Goal: Obtain resource: Download file/media

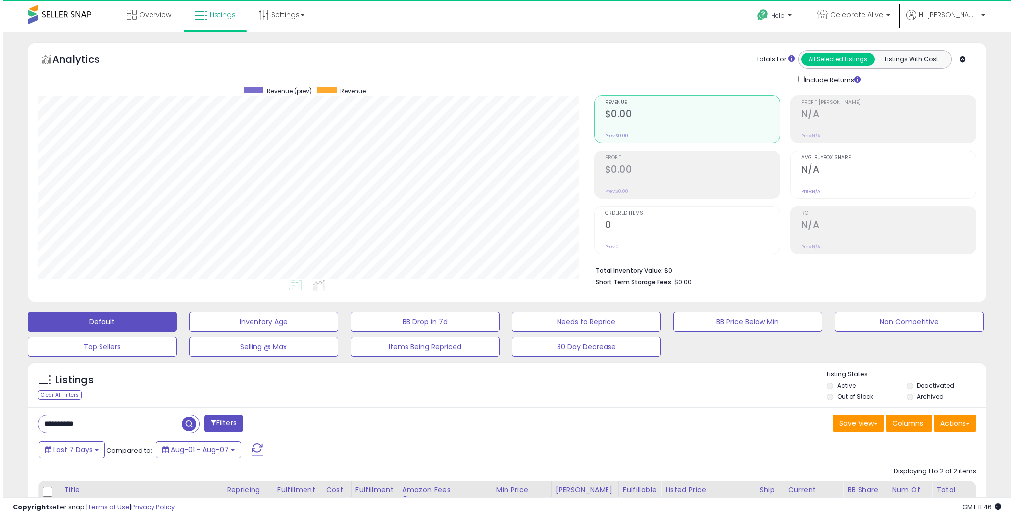
scroll to position [202, 556]
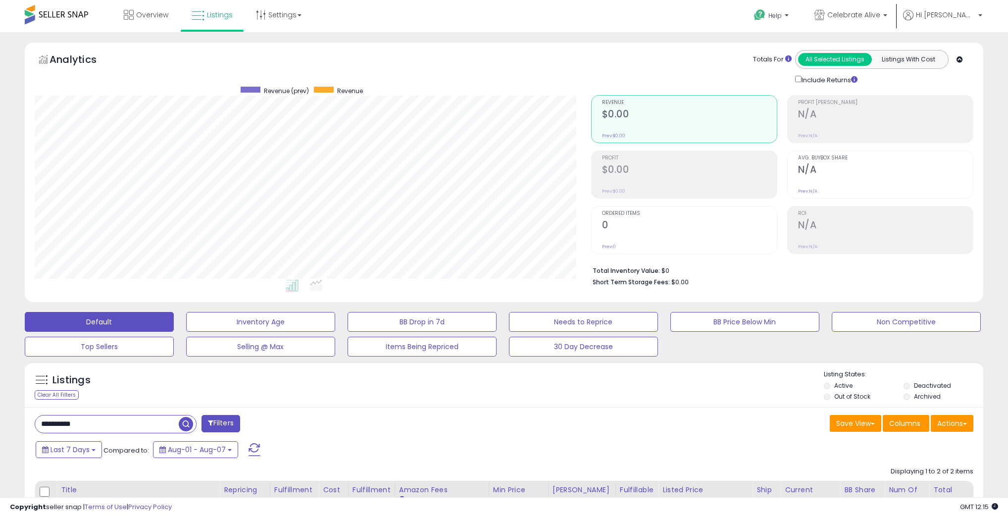
click at [214, 426] on button "Filters" at bounding box center [220, 423] width 39 height 17
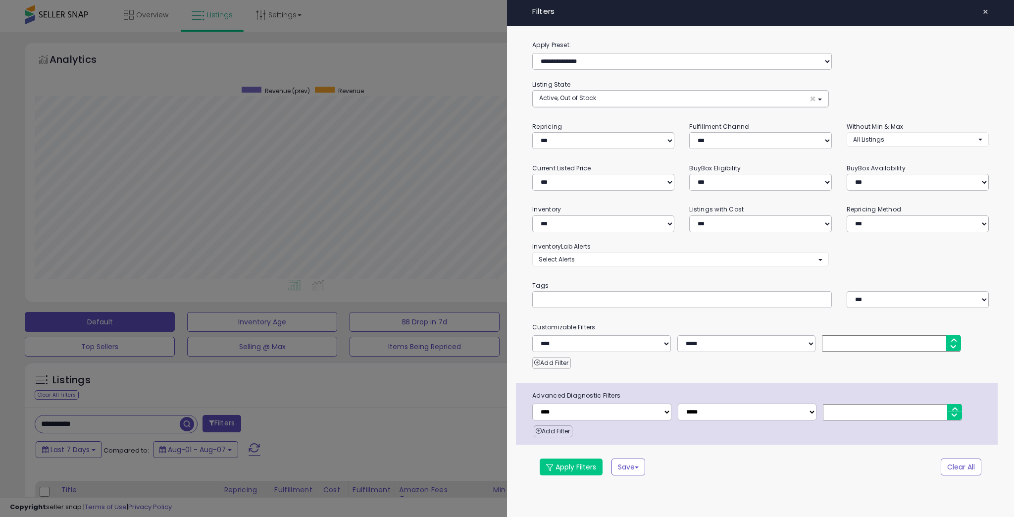
click at [128, 431] on div at bounding box center [507, 258] width 1014 height 517
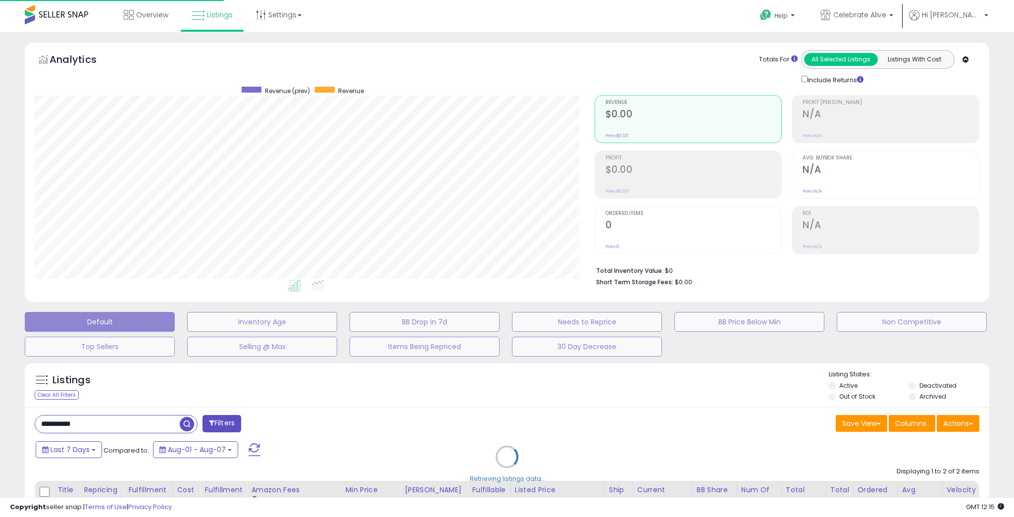
click at [133, 425] on div "Retrieving listings data.." at bounding box center [506, 463] width 979 height 215
click at [137, 421] on div "Retrieving listings data.." at bounding box center [506, 463] width 979 height 215
click at [139, 420] on div "Retrieving listings data.." at bounding box center [506, 463] width 979 height 215
click at [137, 425] on div "Retrieving listings data.." at bounding box center [506, 463] width 979 height 215
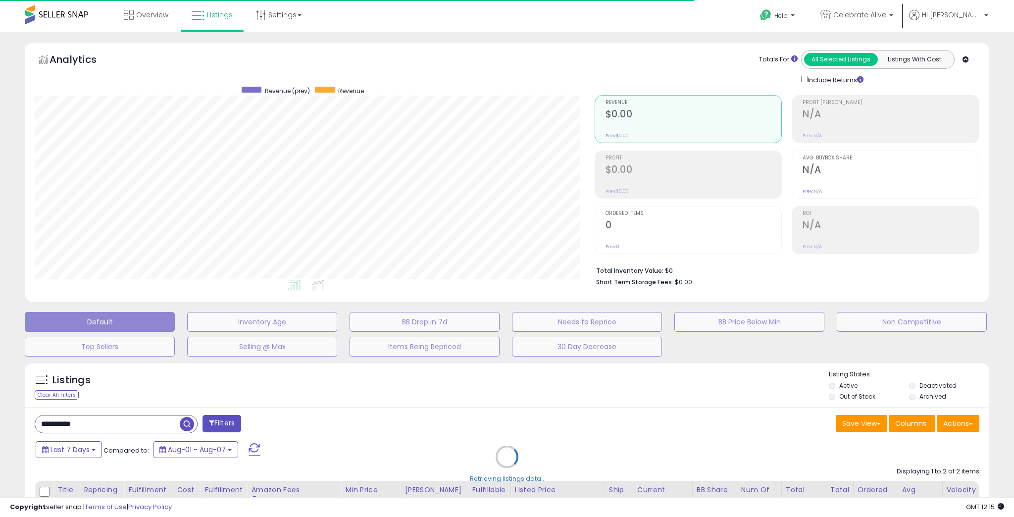
click at [139, 422] on input "**********" at bounding box center [107, 423] width 145 height 17
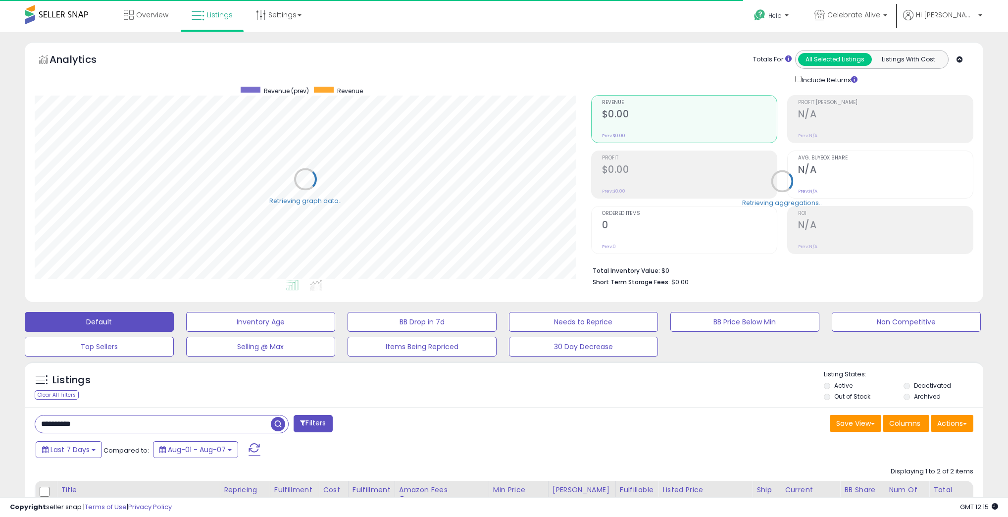
paste input "text"
type input "********"
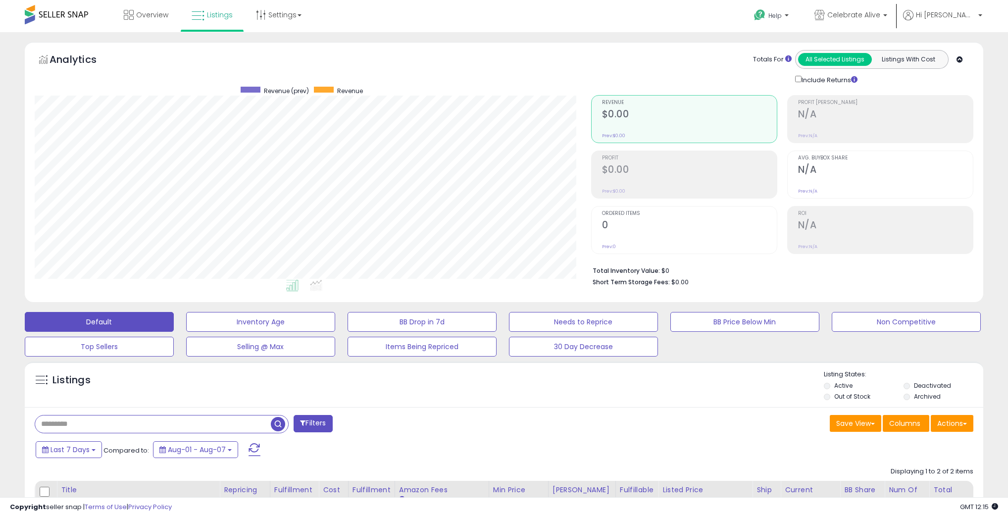
click at [280, 425] on span "button" at bounding box center [278, 424] width 14 height 14
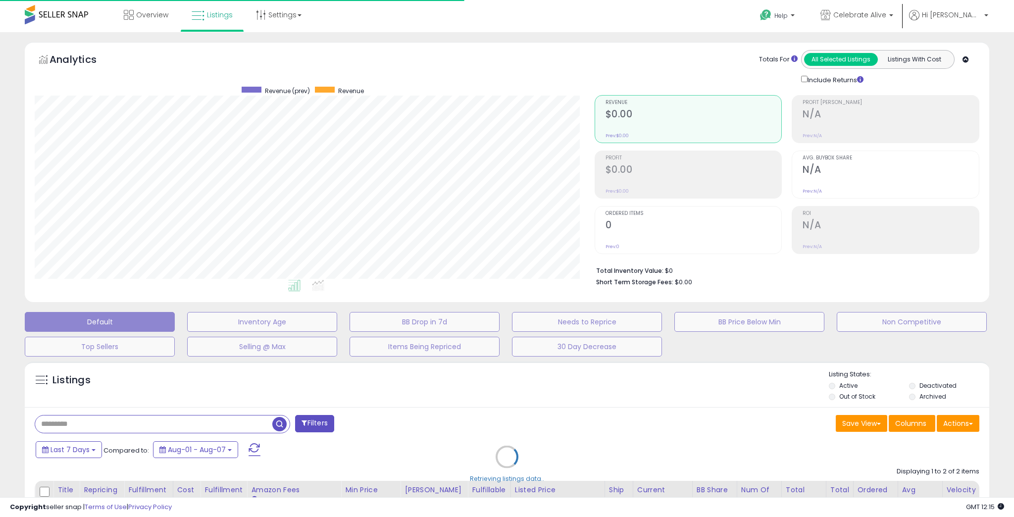
click at [311, 420] on div "Retrieving listings data.." at bounding box center [506, 463] width 979 height 215
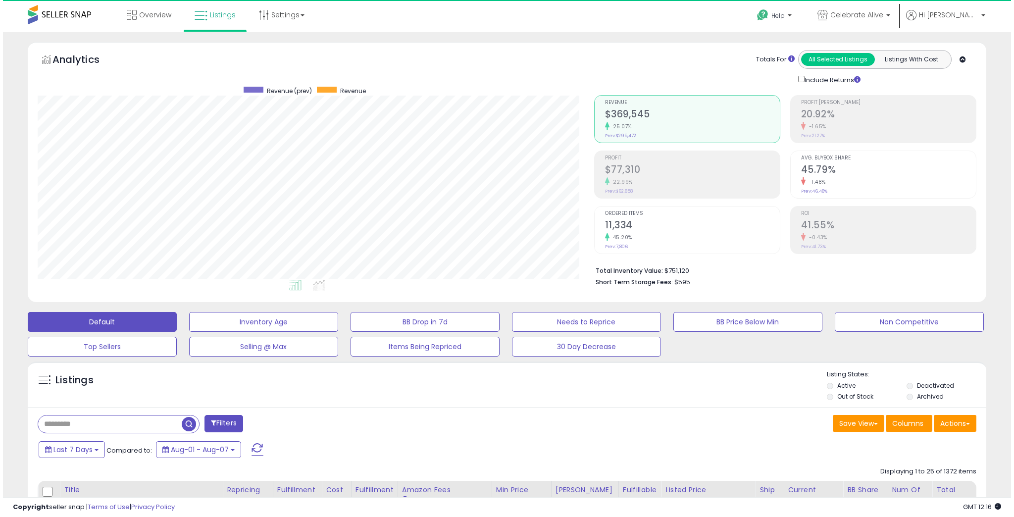
scroll to position [202, 556]
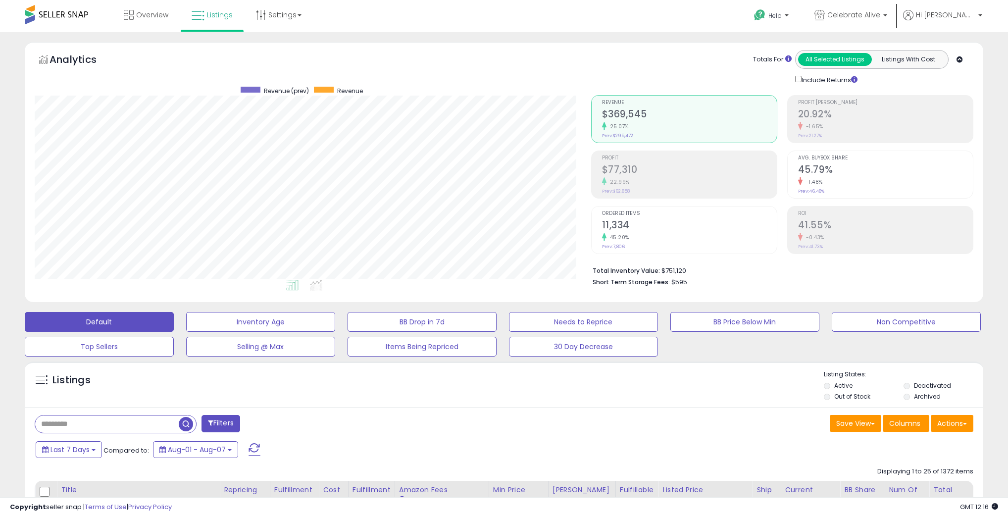
click at [226, 423] on button "Filters" at bounding box center [220, 423] width 39 height 17
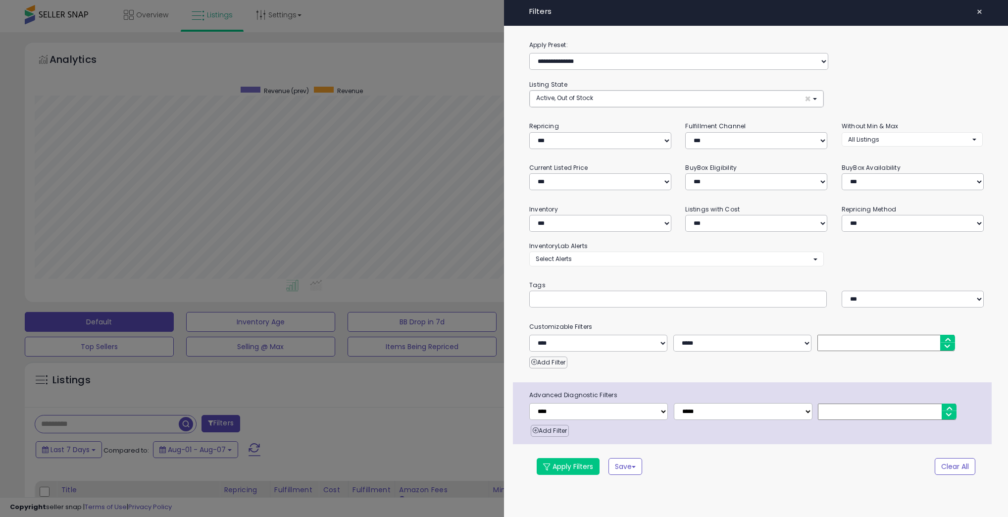
scroll to position [202, 559]
click at [570, 295] on input "text" at bounding box center [613, 300] width 149 height 10
paste input "********"
type input "********"
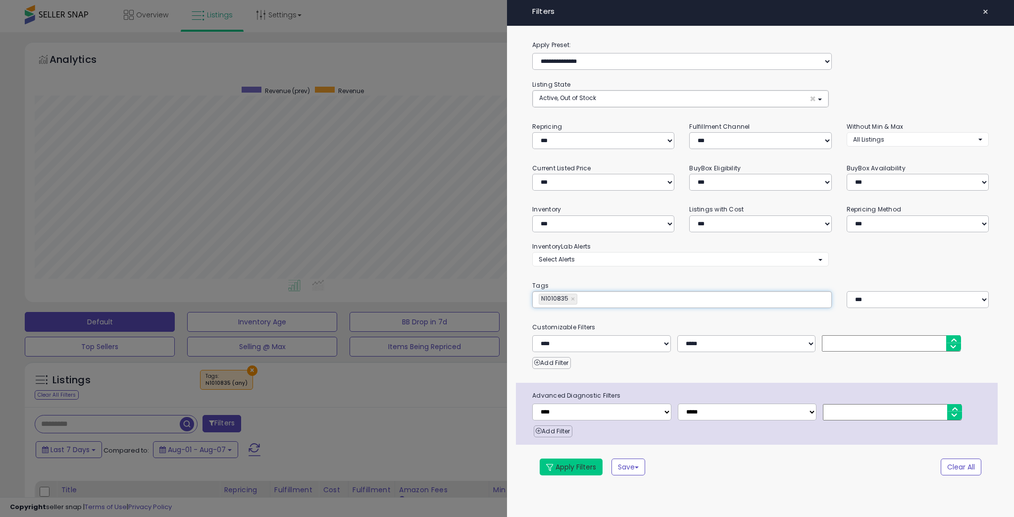
click at [560, 465] on button "Apply Filters" at bounding box center [571, 466] width 63 height 17
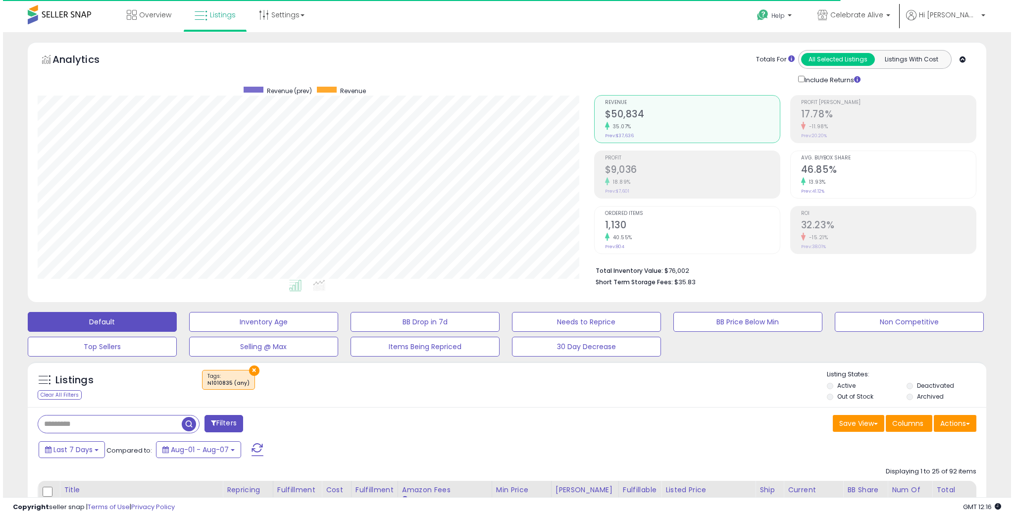
scroll to position [202, 556]
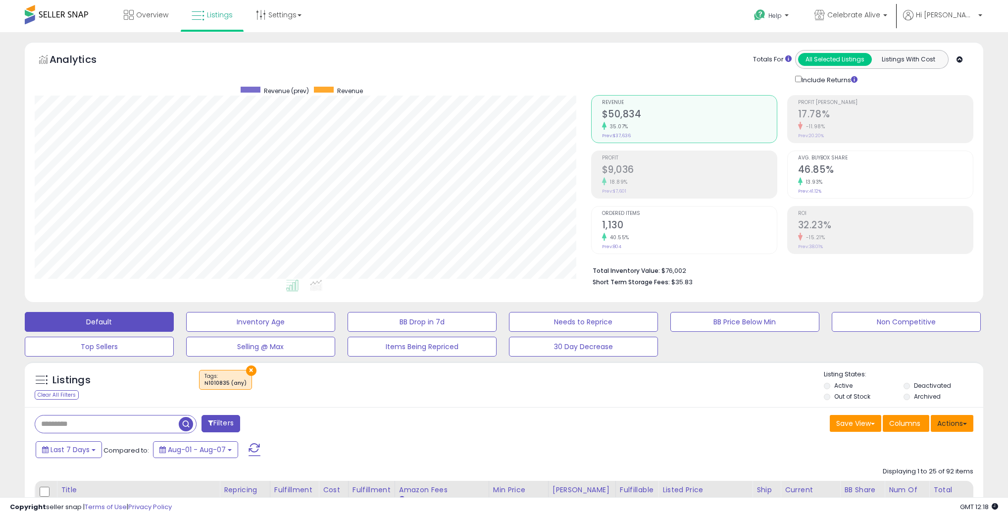
click at [951, 418] on button "Actions" at bounding box center [952, 423] width 43 height 17
click at [910, 482] on link "Export All Columns" at bounding box center [911, 486] width 108 height 15
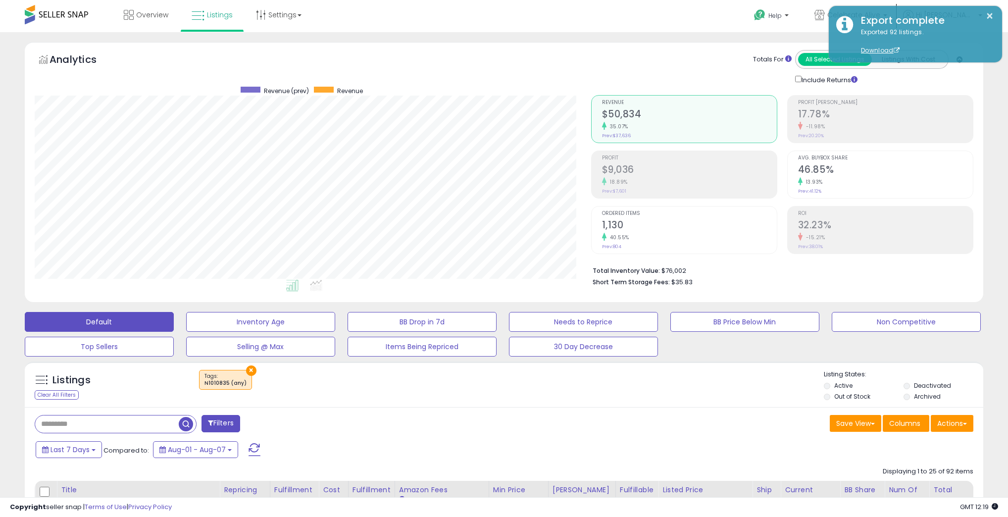
click at [434, 398] on div "Listings Clear All Filters × Tags Active" at bounding box center [504, 387] width 958 height 34
click at [221, 426] on button "Filters" at bounding box center [220, 423] width 39 height 17
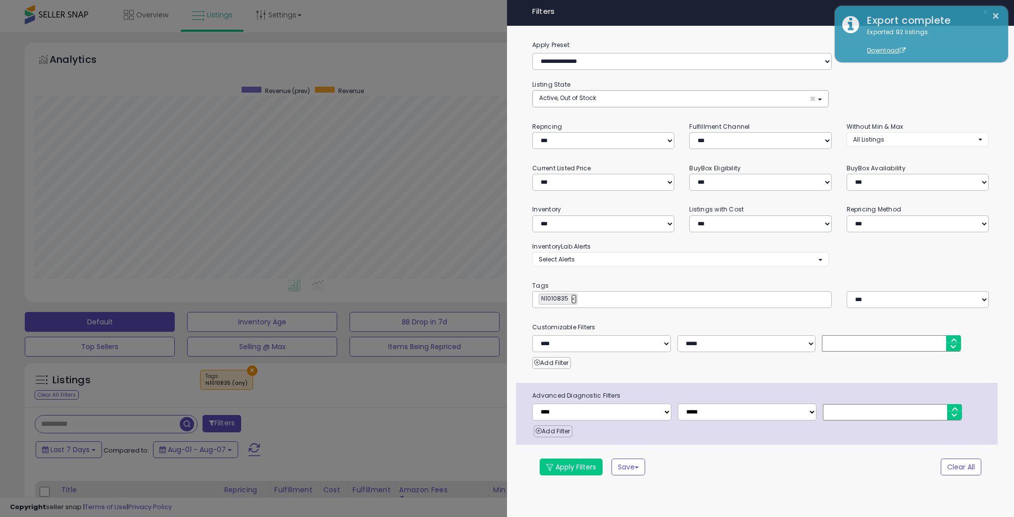
click at [572, 299] on link "×" at bounding box center [574, 299] width 6 height 10
click at [572, 299] on input "text" at bounding box center [613, 300] width 149 height 10
paste input "********"
type input "********"
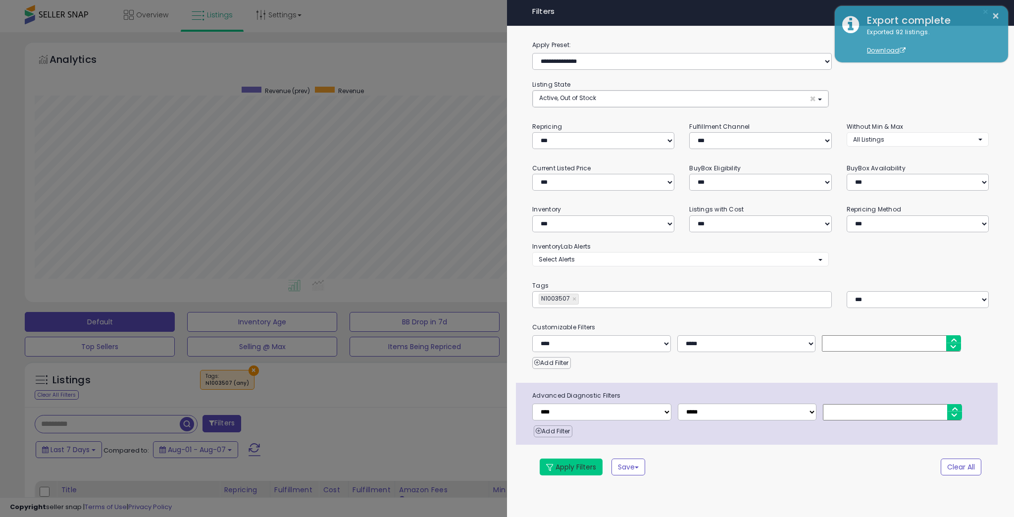
click at [572, 464] on button "Apply Filters" at bounding box center [571, 466] width 63 height 17
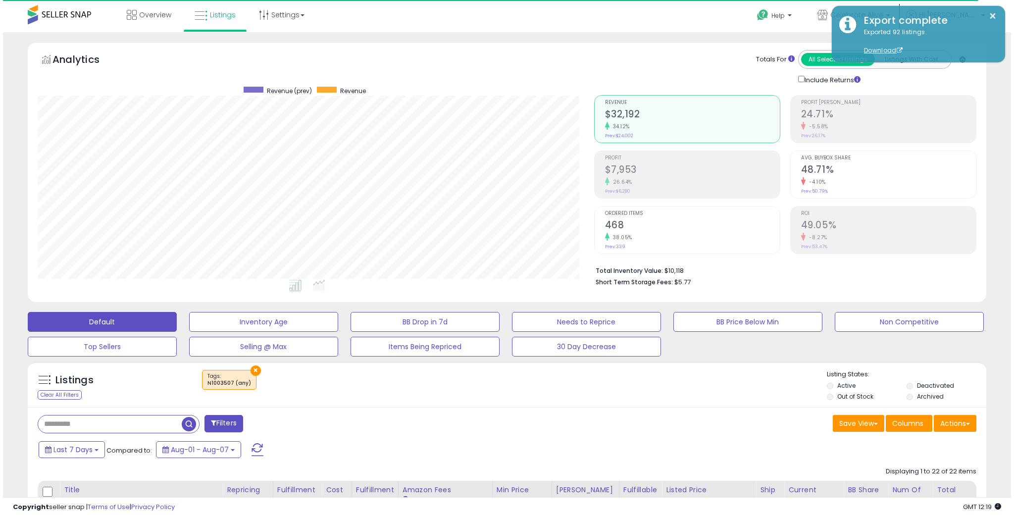
scroll to position [202, 556]
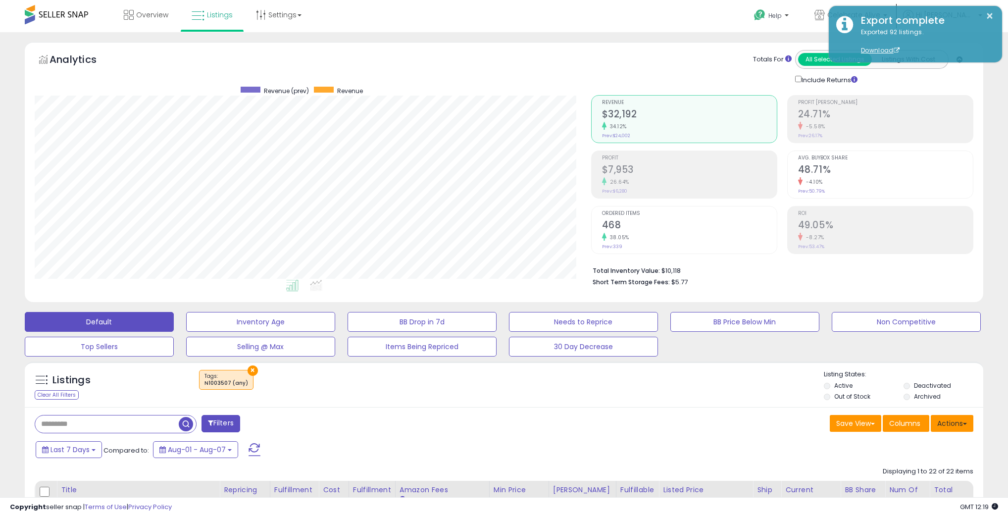
click at [969, 423] on button "Actions" at bounding box center [952, 423] width 43 height 17
click at [933, 485] on link "Export All Columns" at bounding box center [911, 486] width 108 height 15
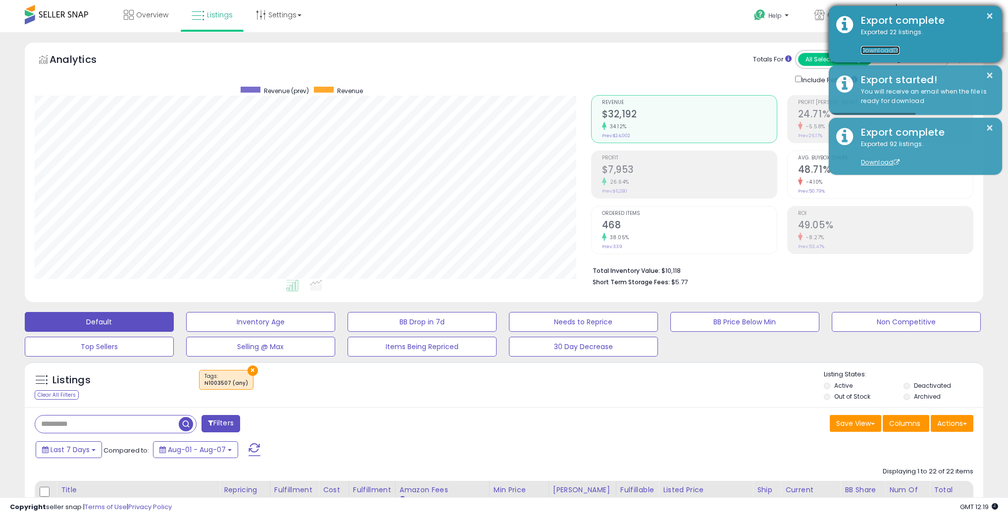
click at [886, 49] on link "Download" at bounding box center [880, 50] width 39 height 8
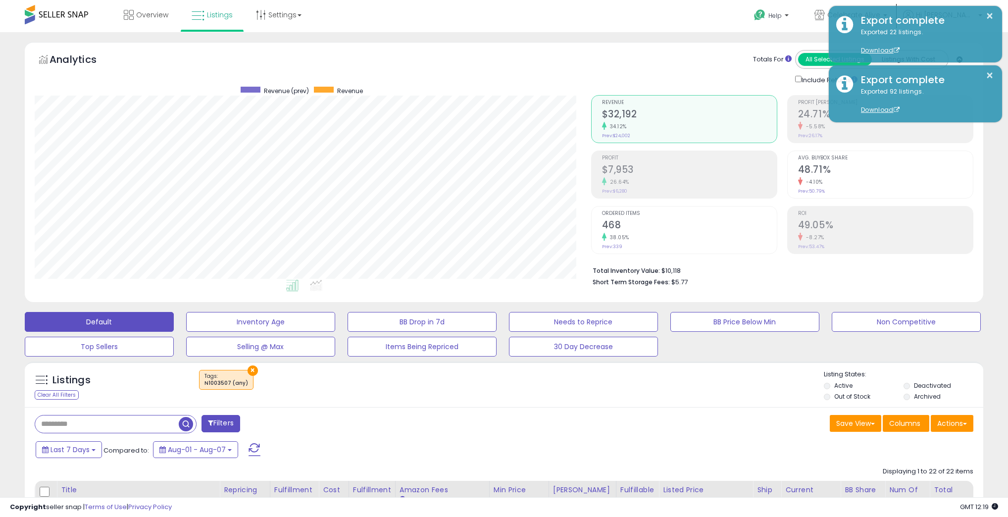
click at [659, 419] on div "Save View Save As New View Update Current View Columns Actions Import Export Vi…" at bounding box center [742, 424] width 477 height 19
click at [223, 422] on button "Filters" at bounding box center [220, 423] width 39 height 17
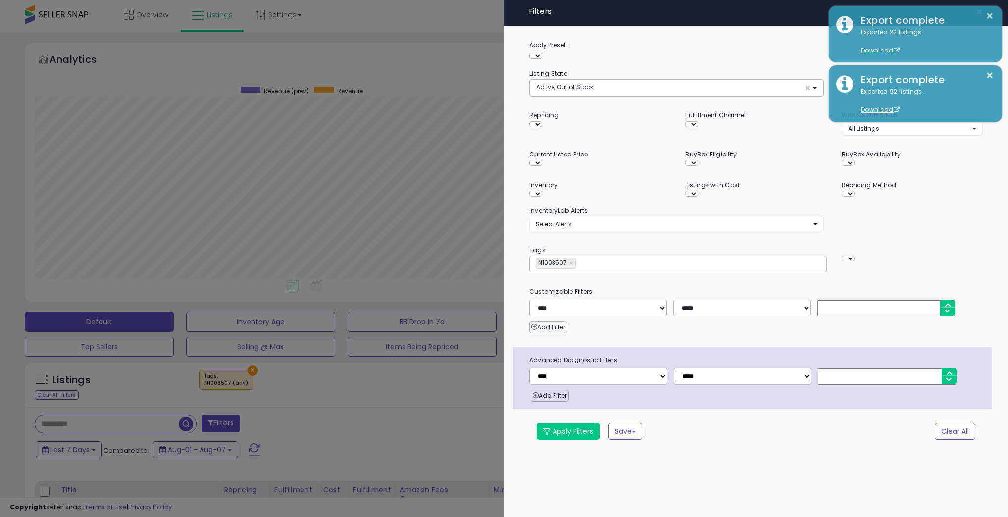
scroll to position [202, 559]
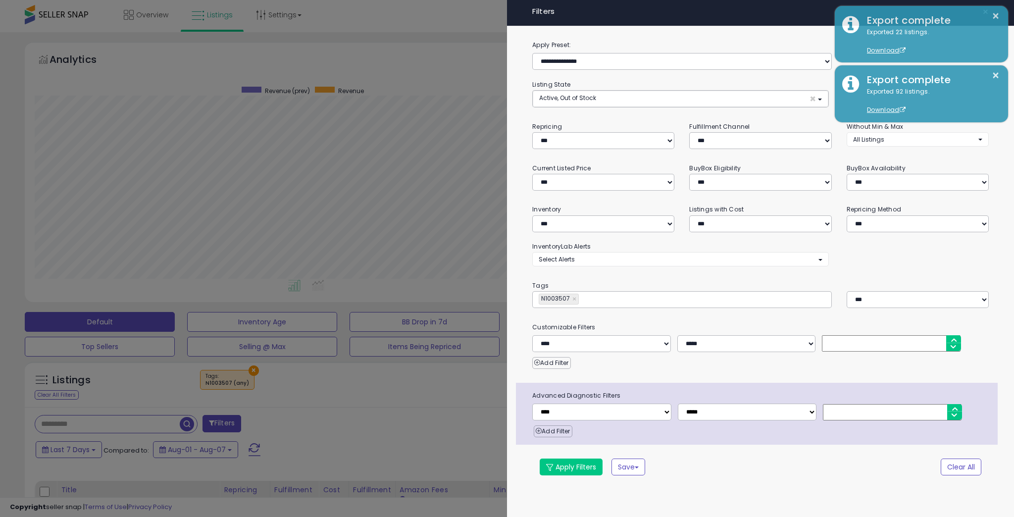
click at [570, 296] on div "N1003507 ×" at bounding box center [559, 299] width 40 height 11
type input "********"
click at [573, 298] on link "×" at bounding box center [575, 299] width 6 height 10
paste input "********"
type input "********"
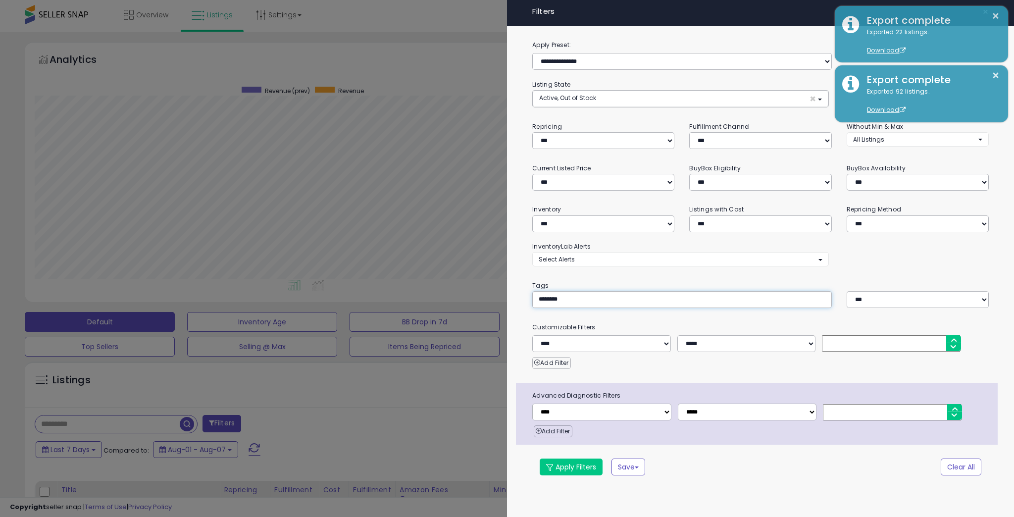
type input "********"
click at [580, 466] on button "Apply Filters" at bounding box center [571, 466] width 63 height 17
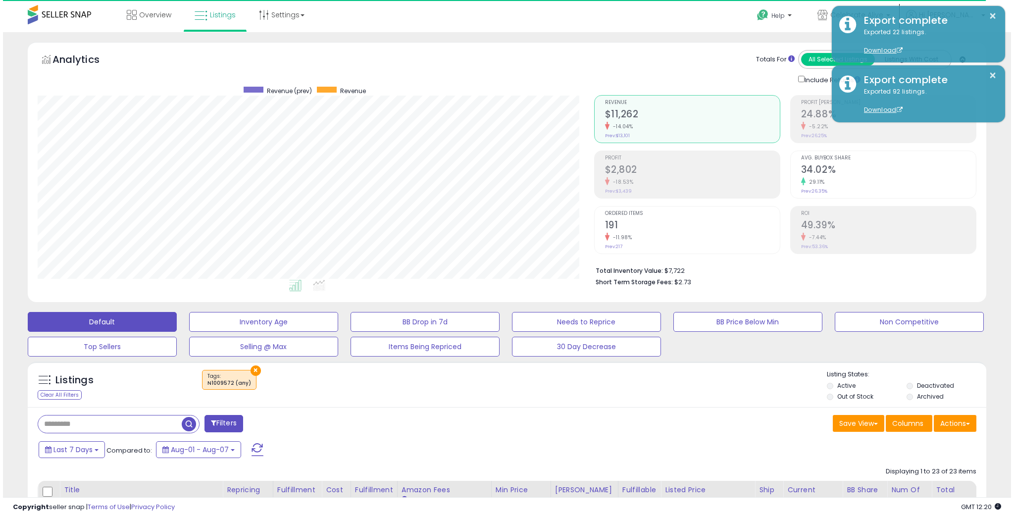
scroll to position [202, 556]
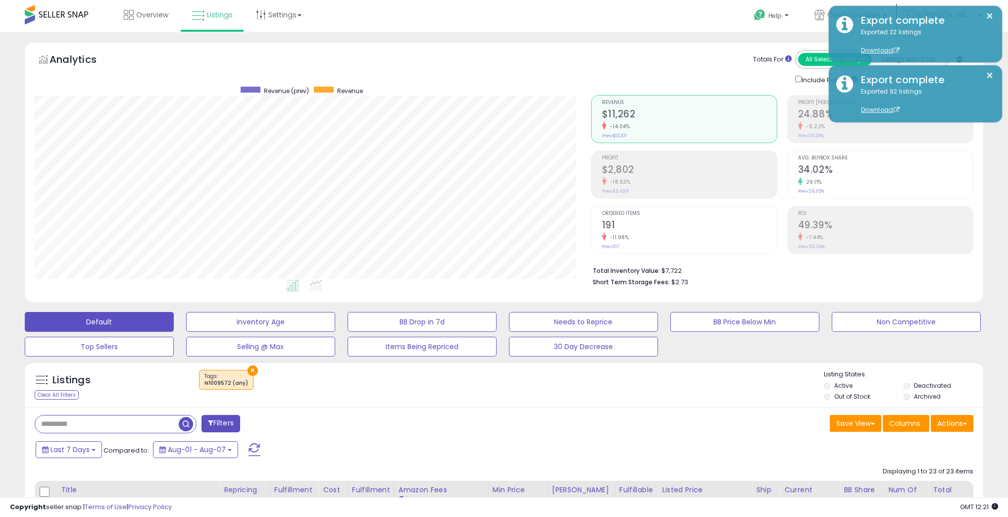
click at [656, 404] on div "Listings Clear All Filters × Tags N1009572 (any)" at bounding box center [504, 384] width 958 height 46
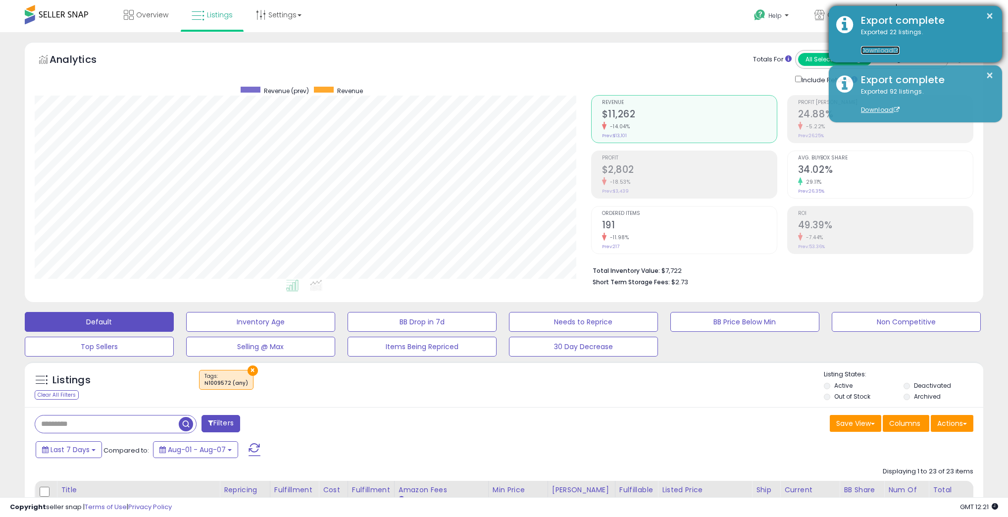
click at [878, 51] on link "Download" at bounding box center [880, 50] width 39 height 8
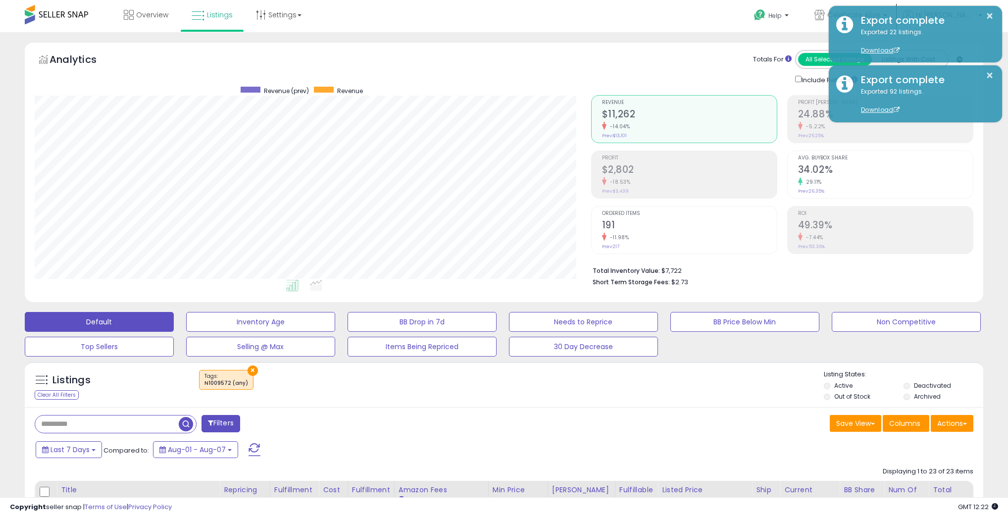
click at [693, 419] on div "Save View Save As New View Update Current View Columns Actions Import Export Vi…" at bounding box center [742, 424] width 477 height 19
click at [191, 426] on span "button" at bounding box center [186, 424] width 14 height 14
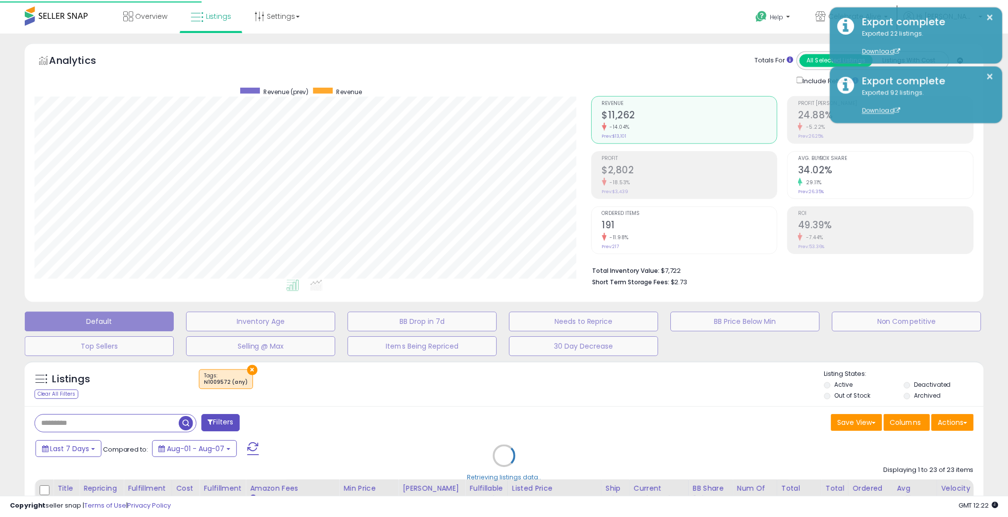
scroll to position [202, 559]
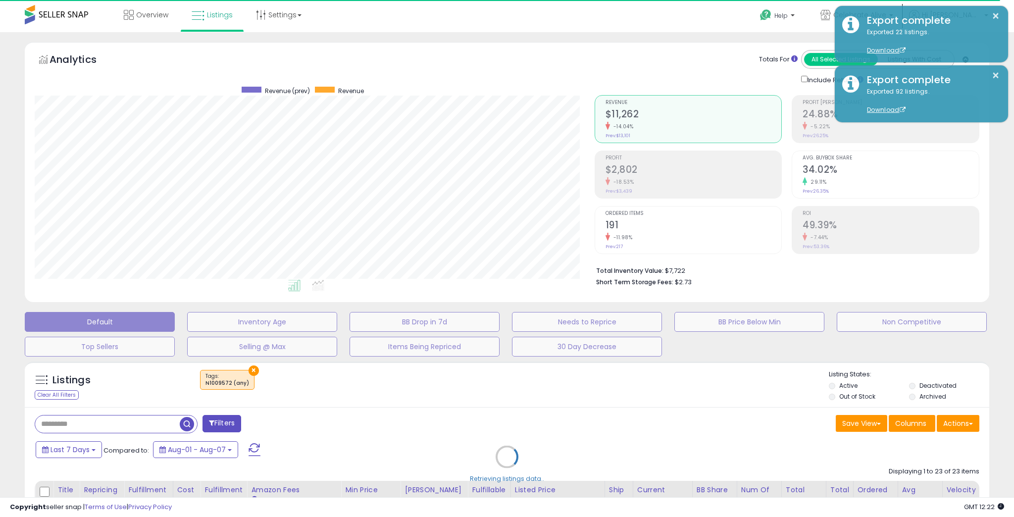
click at [966, 423] on div "Retrieving listings data.." at bounding box center [506, 463] width 979 height 215
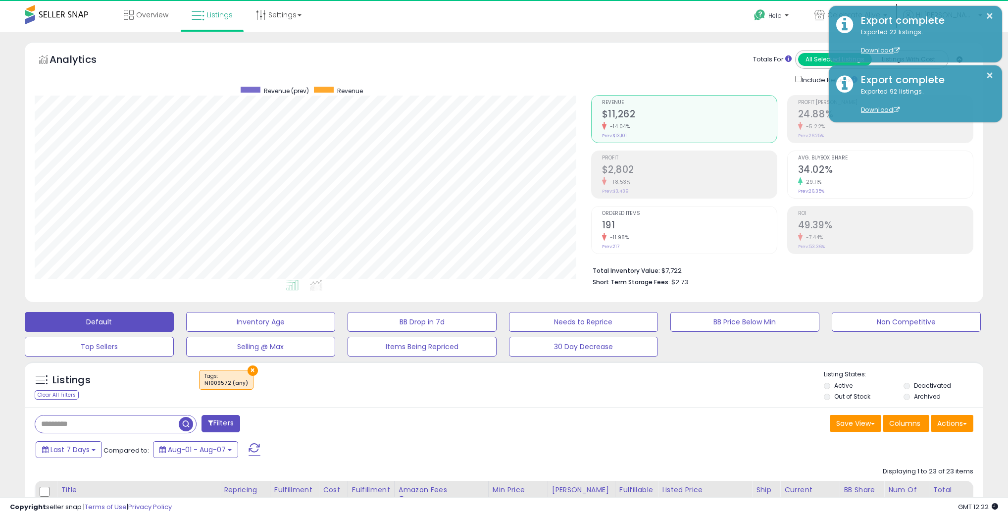
scroll to position [202, 556]
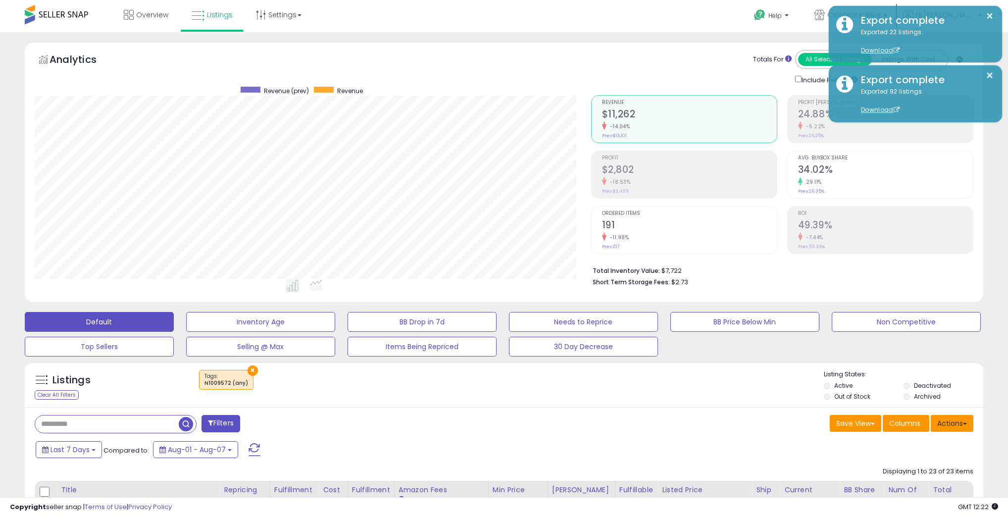
click at [961, 425] on button "Actions" at bounding box center [952, 423] width 43 height 17
click at [924, 483] on link "Export All Columns" at bounding box center [911, 486] width 108 height 15
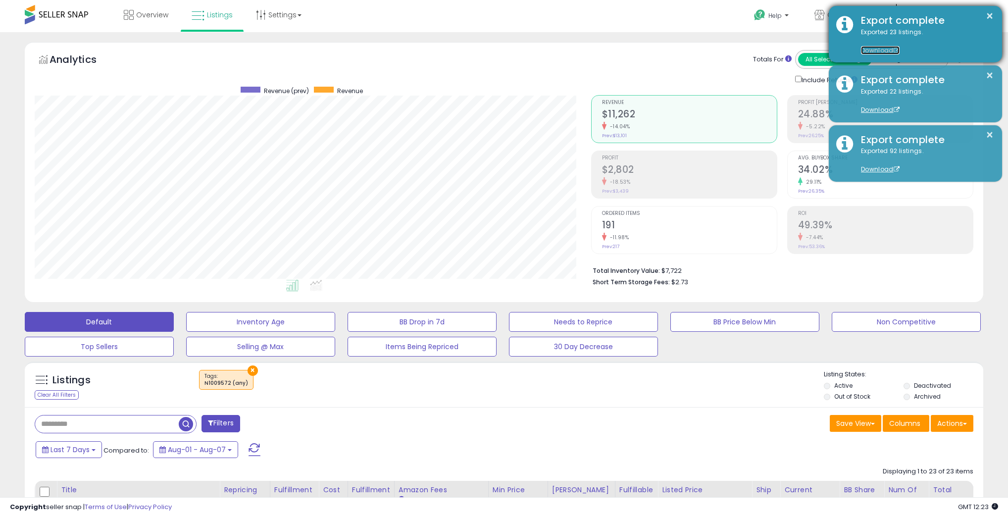
click at [883, 49] on link "Download" at bounding box center [880, 50] width 39 height 8
click at [989, 12] on button "×" at bounding box center [990, 16] width 8 height 12
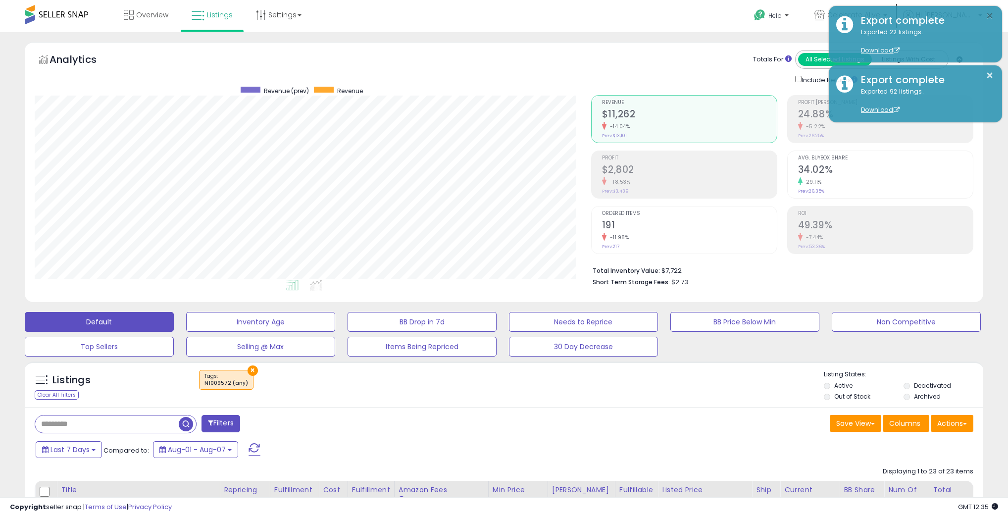
click at [989, 12] on button "×" at bounding box center [990, 16] width 8 height 12
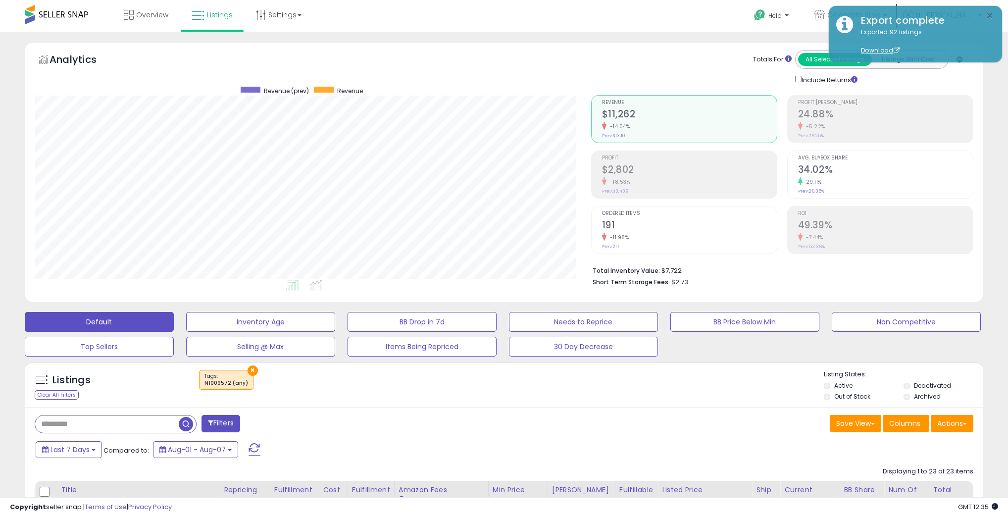
click at [989, 12] on button "×" at bounding box center [990, 16] width 8 height 12
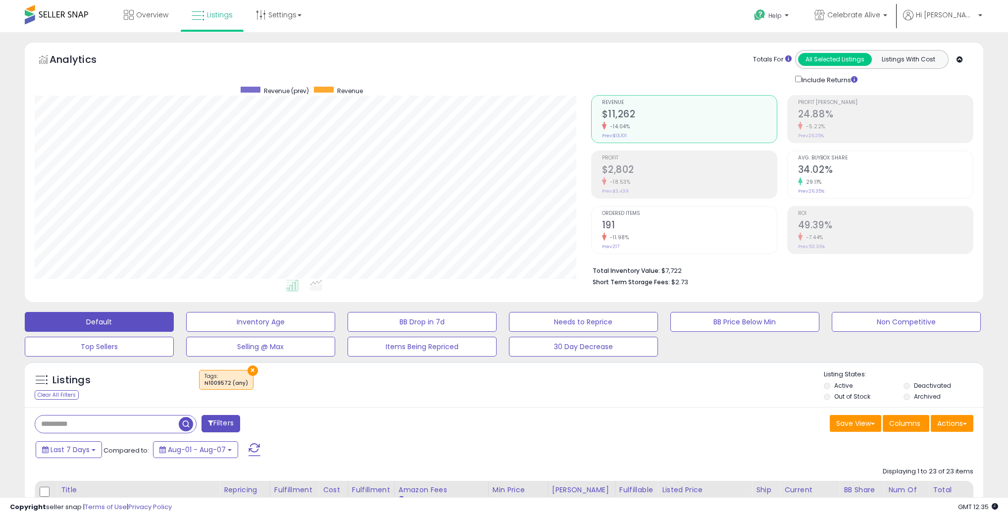
click at [570, 426] on div "Save View Save As New View Update Current View Columns Actions Import Export Vi…" at bounding box center [742, 424] width 477 height 19
